Goal: Task Accomplishment & Management: Manage account settings

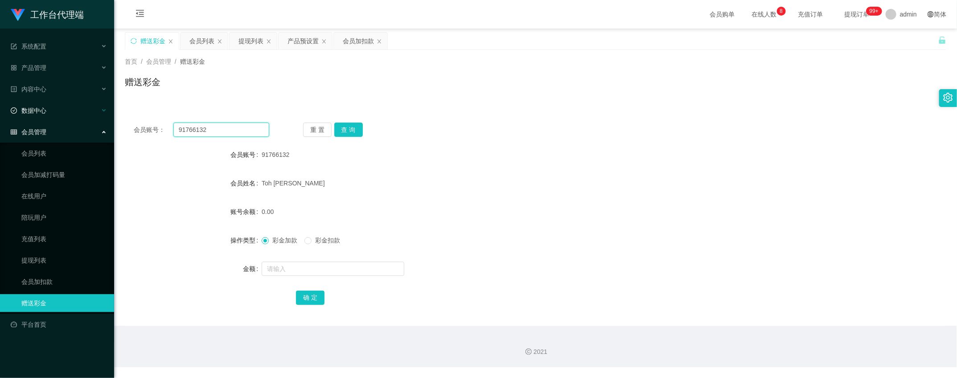
drag, startPoint x: 240, startPoint y: 132, endPoint x: 52, endPoint y: 99, distance: 190.5
click at [49, 107] on section "工作台代理端 系统配置 系统配置列表 管理员列表 管理员分组 systemPays 产品管理 产品列表 产品预设置 开奖记录 注单管理 即时注单 内容中心 数…" at bounding box center [478, 183] width 957 height 367
paste input "12345678987654321"
type input "12345678987654321"
click at [338, 128] on button "查 询" at bounding box center [348, 130] width 29 height 14
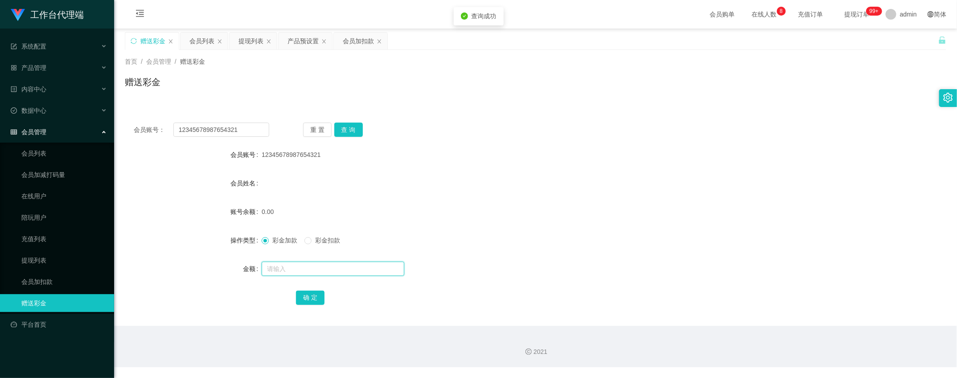
click at [297, 270] on input "text" at bounding box center [333, 269] width 143 height 14
type input "100"
click at [312, 303] on button "确 定" at bounding box center [310, 298] width 29 height 14
click at [207, 42] on div "会员列表" at bounding box center [201, 41] width 25 height 17
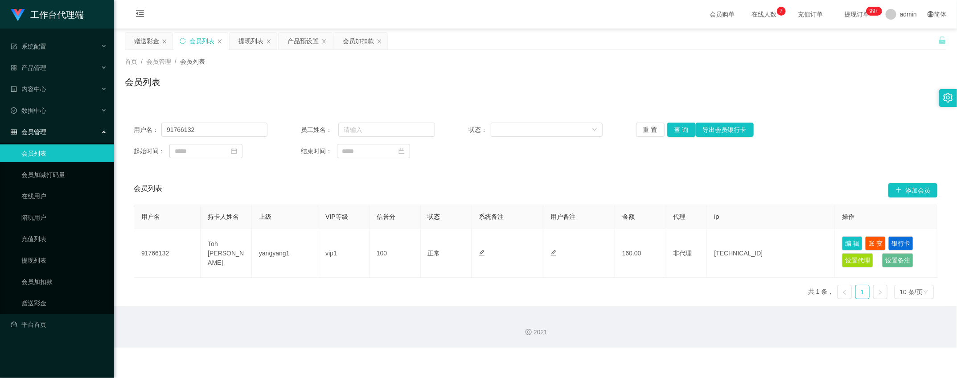
drag, startPoint x: 155, startPoint y: 161, endPoint x: 161, endPoint y: 140, distance: 21.9
drag, startPoint x: 213, startPoint y: 132, endPoint x: 6, endPoint y: 99, distance: 209.8
click at [94, 123] on section "工作台代理端 系统配置 系统配置列表 管理员列表 管理员分组 systemPays 产品管理 产品列表 产品预设置 开奖记录 注单管理 即时注单 内容中心 数…" at bounding box center [478, 174] width 957 height 348
paste input "12345678987654321"
type input "12345678987654321"
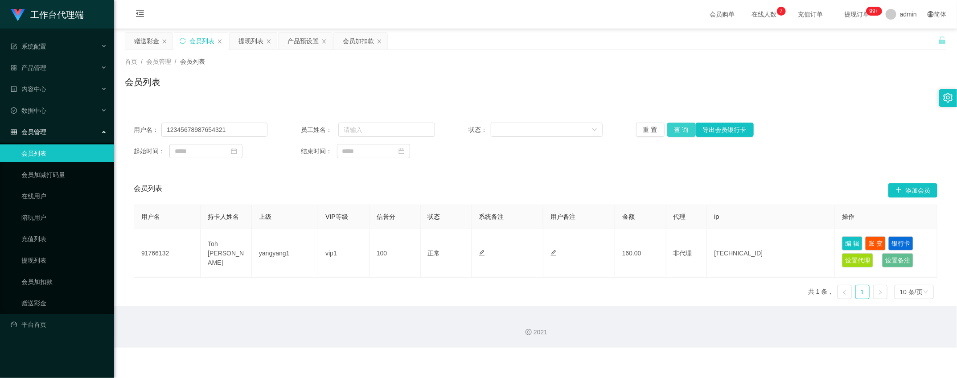
drag, startPoint x: 680, startPoint y: 130, endPoint x: 692, endPoint y: 148, distance: 21.3
click at [681, 131] on button "查 询" at bounding box center [681, 130] width 29 height 14
drag, startPoint x: 242, startPoint y: 45, endPoint x: 259, endPoint y: 57, distance: 21.8
click at [246, 45] on div "提现列表" at bounding box center [250, 41] width 25 height 17
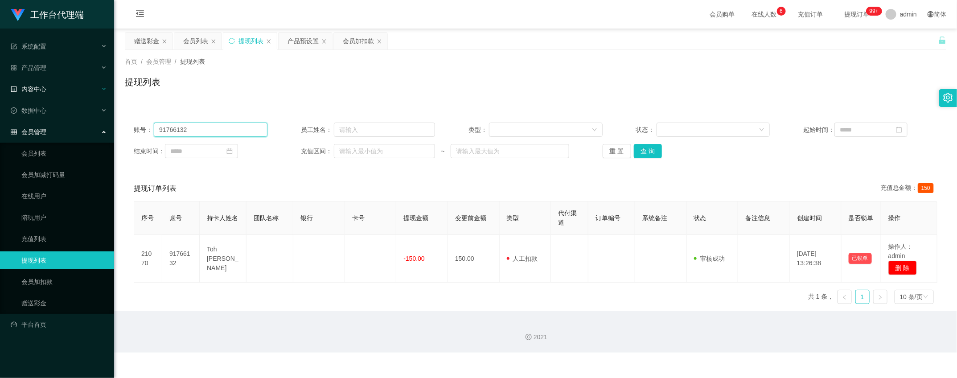
drag, startPoint x: 207, startPoint y: 129, endPoint x: 4, endPoint y: 90, distance: 206.6
click at [0, 92] on html "工作台代理端 系统配置 系统配置列表 管理员列表 管理员分组 systemPays 产品管理 产品列表 产品预设置 开奖记录 注单管理 即时注单 内容中心 数…" at bounding box center [478, 189] width 957 height 378
paste input "12345678987654321"
type input "12345678987654321"
click at [640, 149] on button "查 询" at bounding box center [648, 151] width 29 height 14
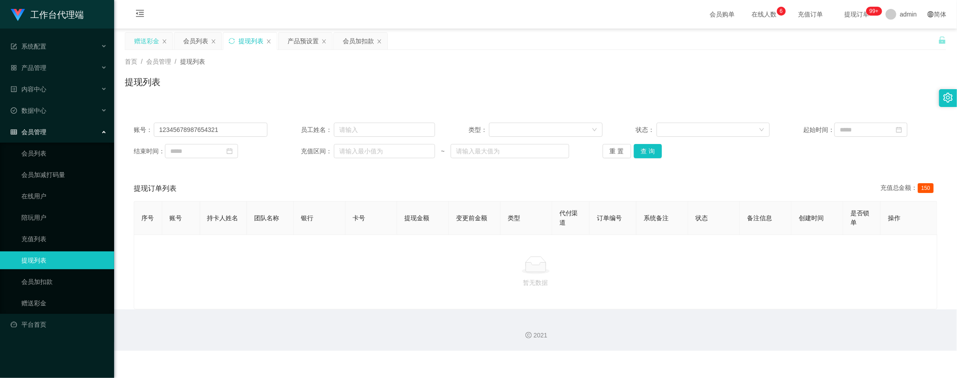
click at [145, 37] on div "赠送彩金" at bounding box center [146, 41] width 25 height 17
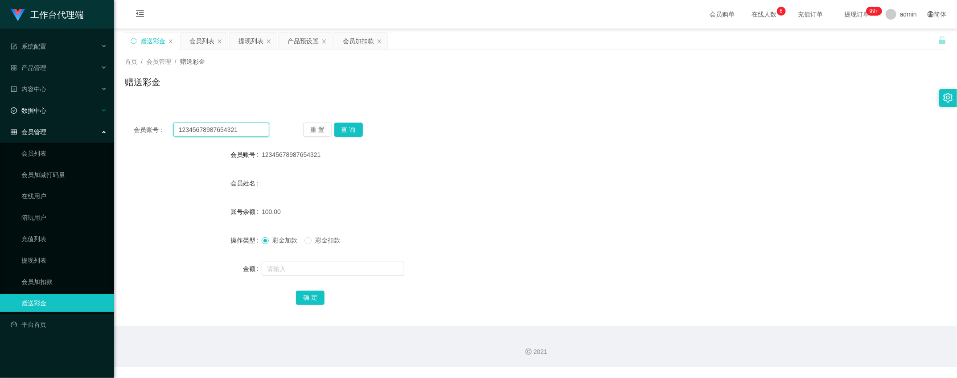
drag, startPoint x: 244, startPoint y: 131, endPoint x: 12, endPoint y: 114, distance: 231.9
click at [13, 114] on section "工作台代理端 系统配置 系统配置列表 管理员列表 管理员分组 systemPays 产品管理 产品列表 产品预设置 开奖记录 注单管理 即时注单 内容中心 数…" at bounding box center [478, 183] width 957 height 367
click at [343, 130] on button "查 询" at bounding box center [348, 130] width 29 height 14
drag, startPoint x: 605, startPoint y: 116, endPoint x: 383, endPoint y: 194, distance: 235.3
click at [351, 126] on button "查 询" at bounding box center [348, 130] width 29 height 14
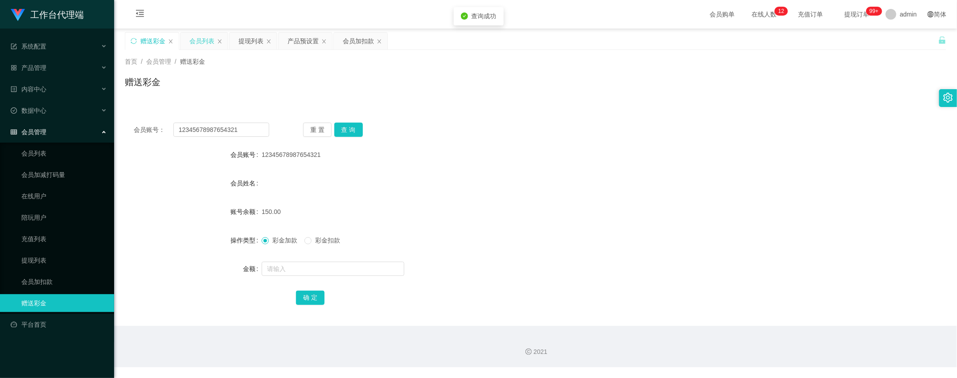
drag, startPoint x: 190, startPoint y: 41, endPoint x: 280, endPoint y: 78, distance: 97.3
click at [190, 42] on div "会员列表" at bounding box center [201, 41] width 25 height 17
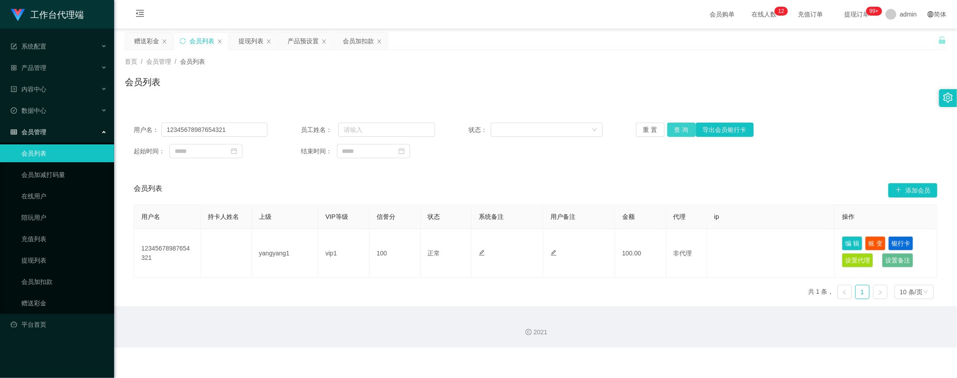
click at [677, 127] on button "查 询" at bounding box center [681, 130] width 29 height 14
drag, startPoint x: 57, startPoint y: 308, endPoint x: 97, endPoint y: 277, distance: 50.3
